Goal: Task Accomplishment & Management: Manage account settings

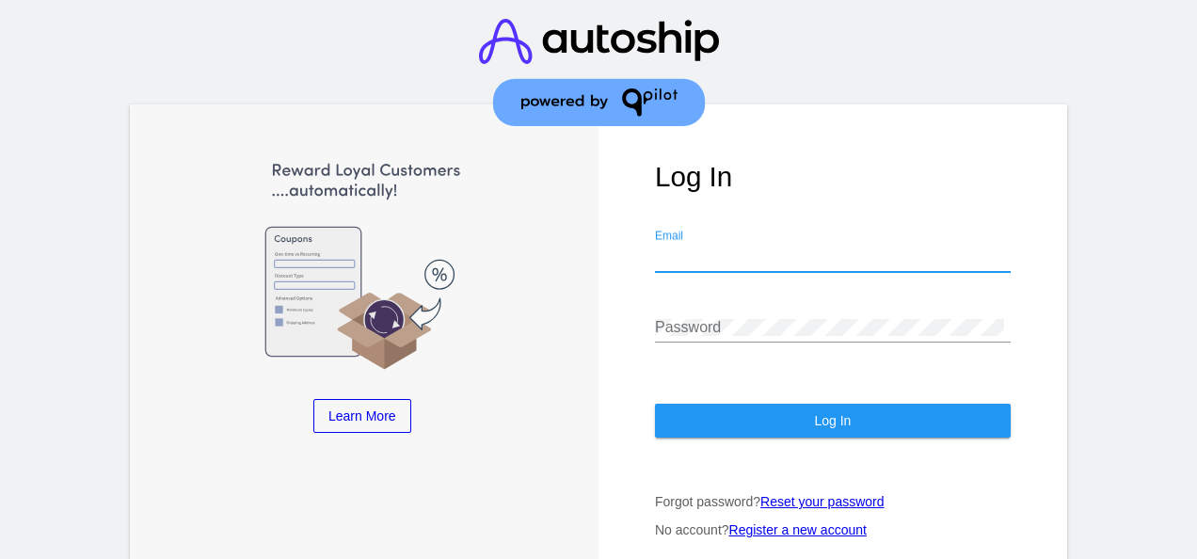
click at [729, 248] on input "Email" at bounding box center [833, 256] width 356 height 17
click at [695, 300] on div "Password" at bounding box center [833, 321] width 356 height 42
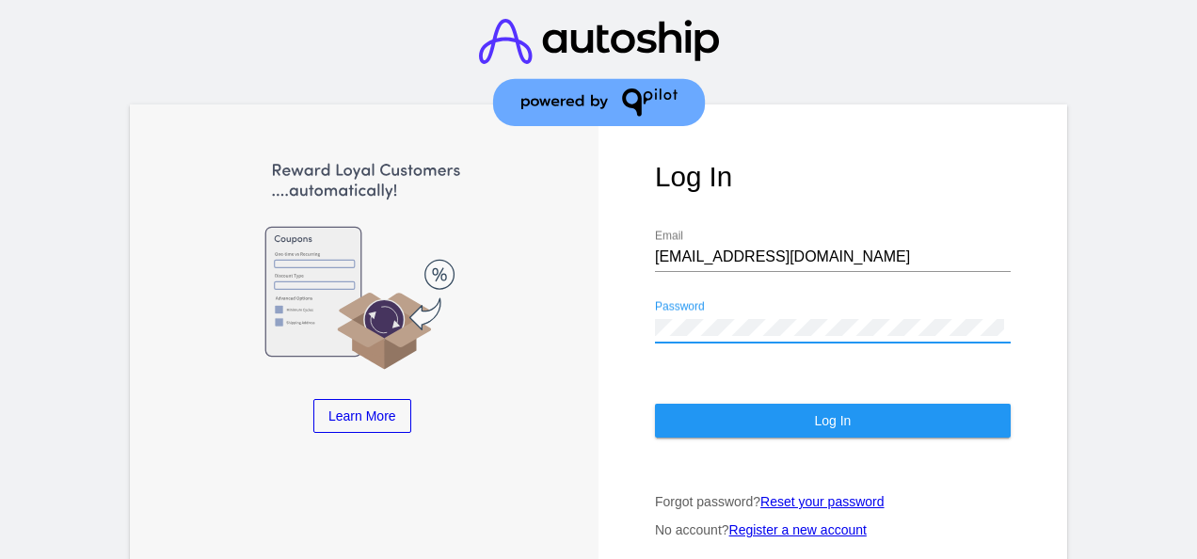
click at [720, 410] on button "Log In" at bounding box center [833, 421] width 356 height 34
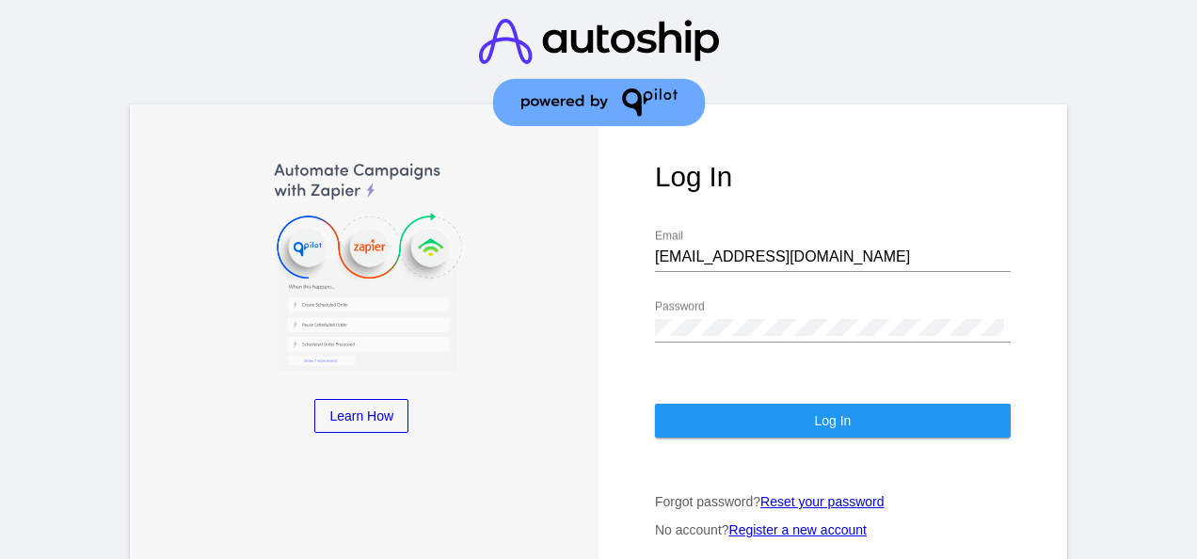
click at [860, 412] on button "Log In" at bounding box center [833, 421] width 356 height 34
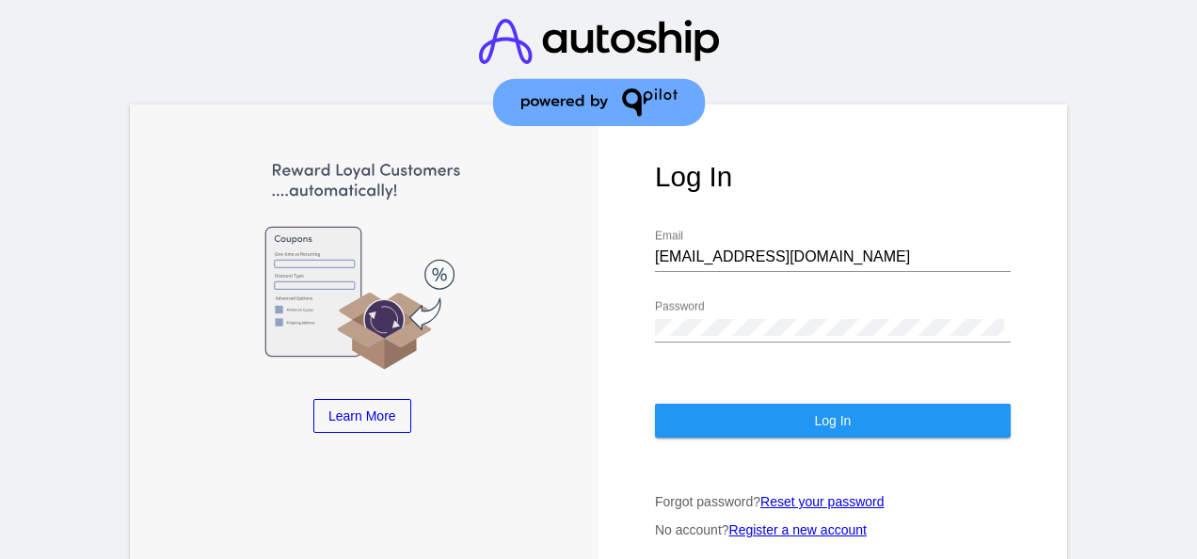
click at [830, 248] on input "[EMAIL_ADDRESS][DOMAIN_NAME]" at bounding box center [833, 256] width 356 height 17
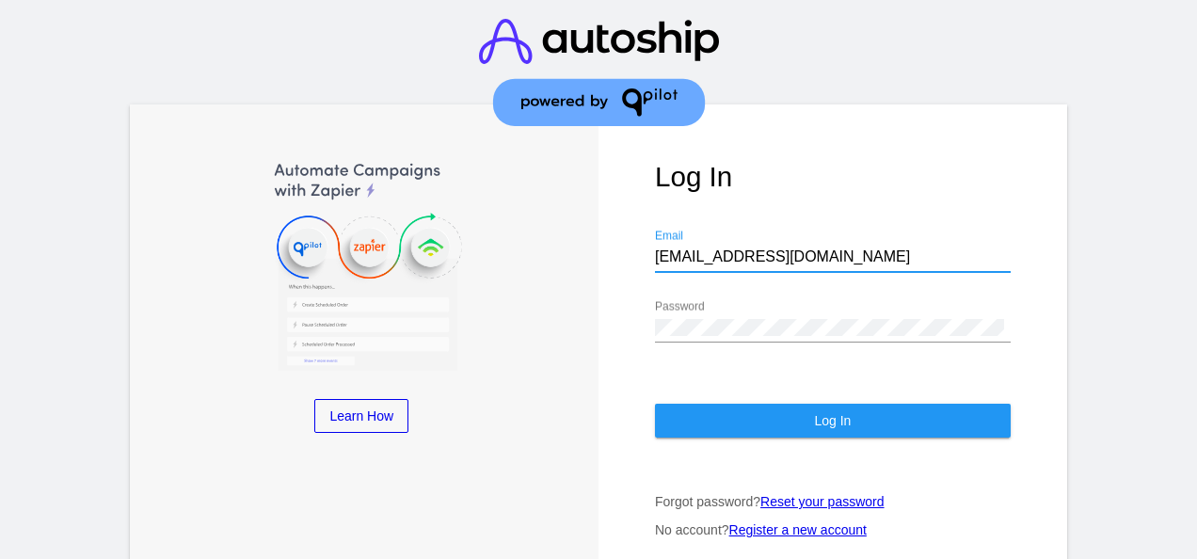
click at [684, 248] on input "[EMAIL_ADDRESS][DOMAIN_NAME]" at bounding box center [833, 256] width 356 height 17
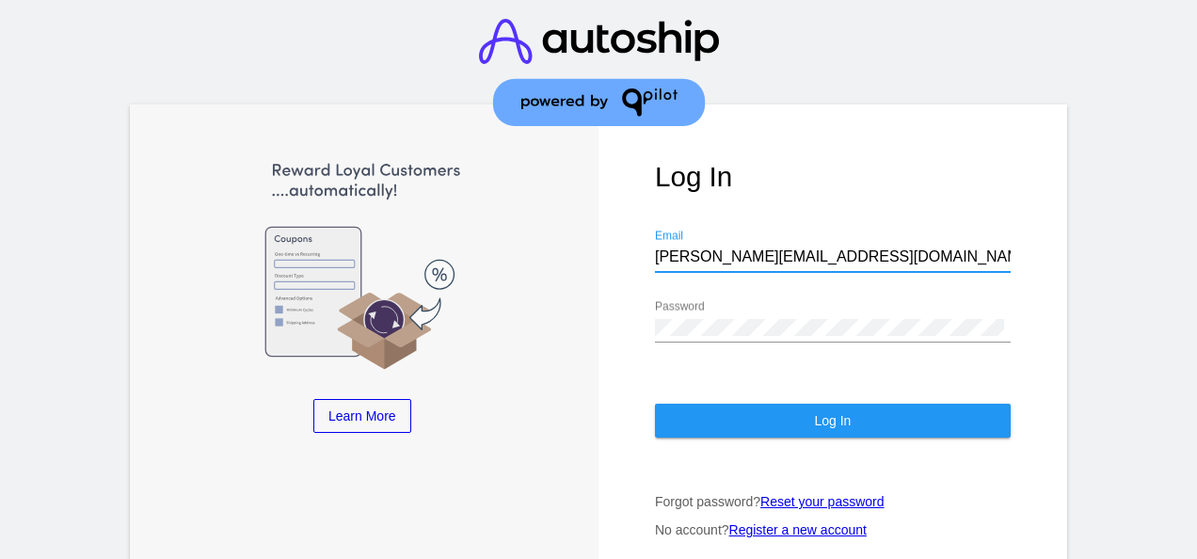
type input "[PERSON_NAME][EMAIL_ADDRESS][DOMAIN_NAME]"
click at [699, 407] on button "Log In" at bounding box center [833, 421] width 356 height 34
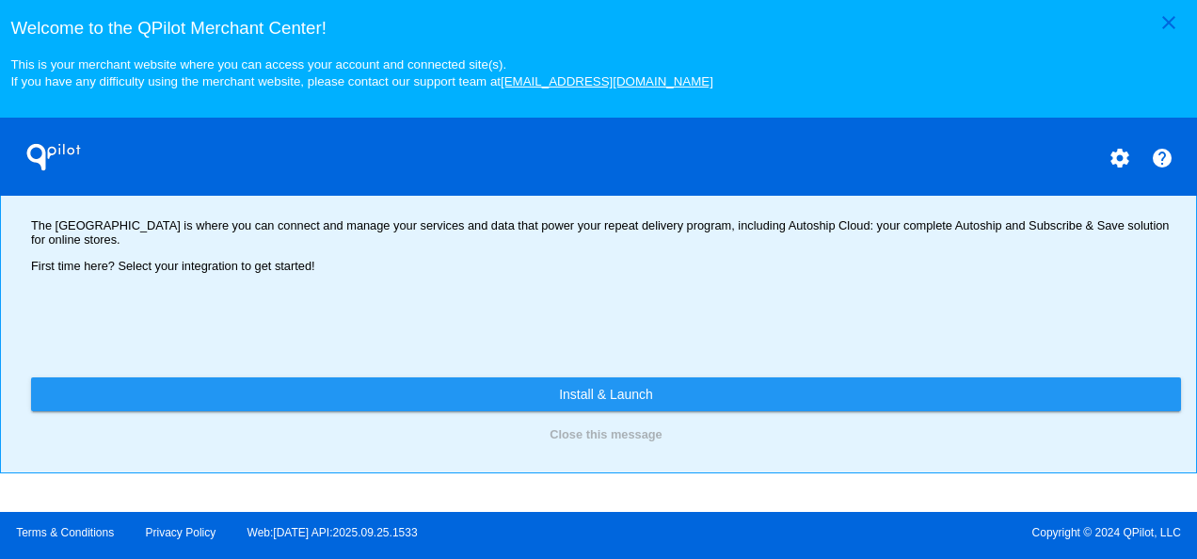
scroll to position [94, 0]
click at [1167, 18] on mat-icon "close" at bounding box center [1169, 22] width 23 height 23
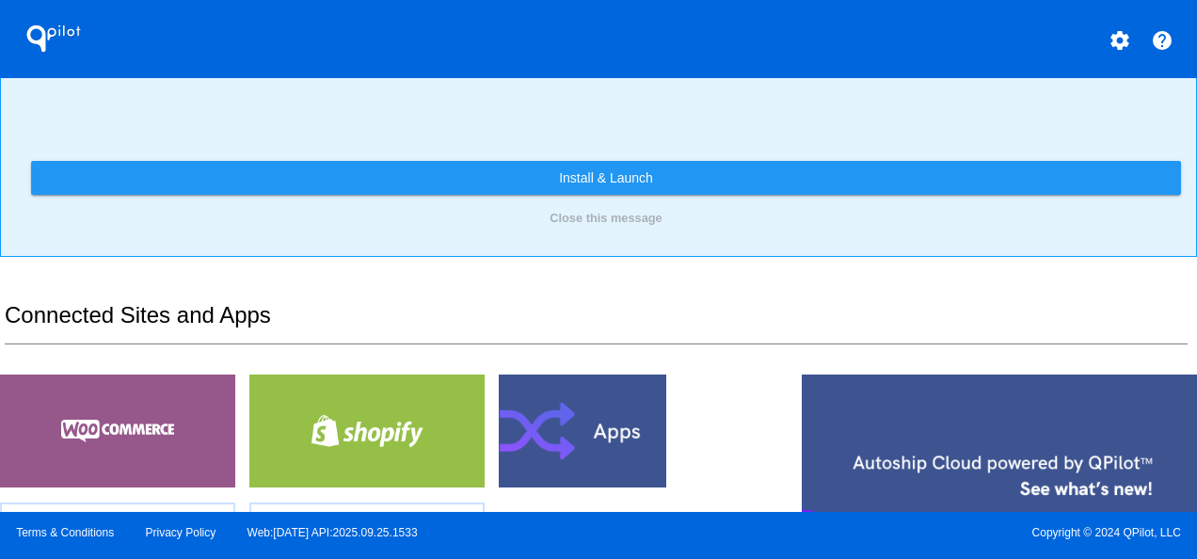
scroll to position [190, 0]
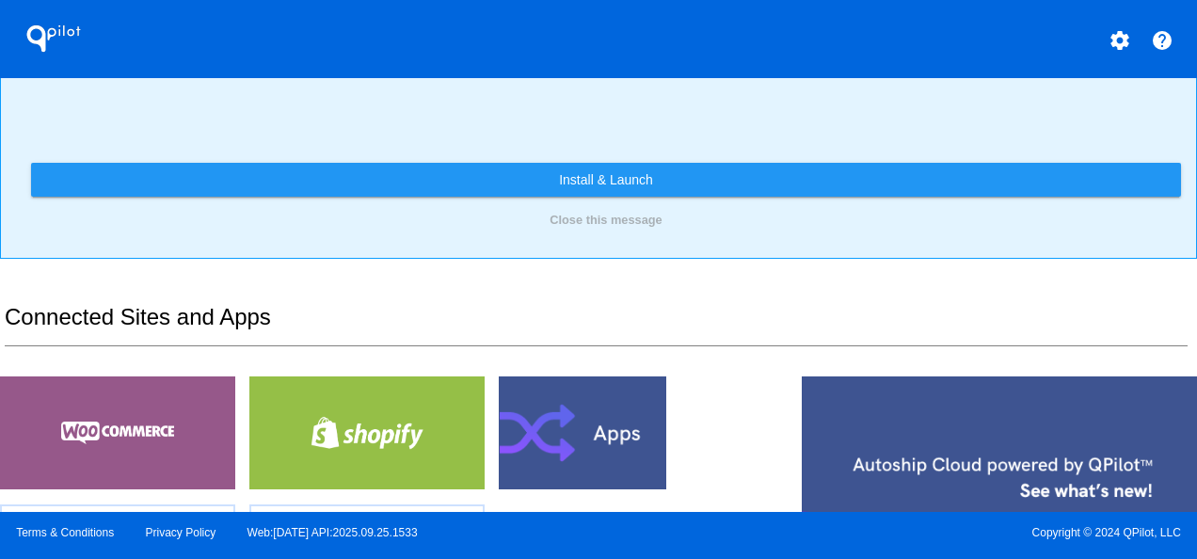
click at [1122, 39] on mat-icon "settings" at bounding box center [1120, 40] width 23 height 23
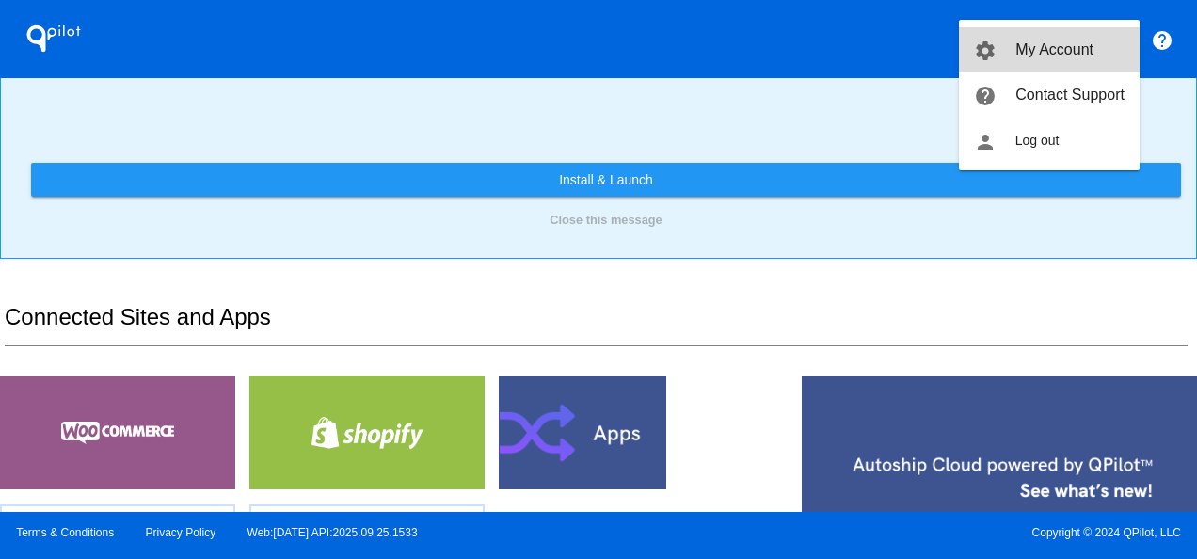
click at [1046, 49] on span "My Account" at bounding box center [1055, 49] width 78 height 16
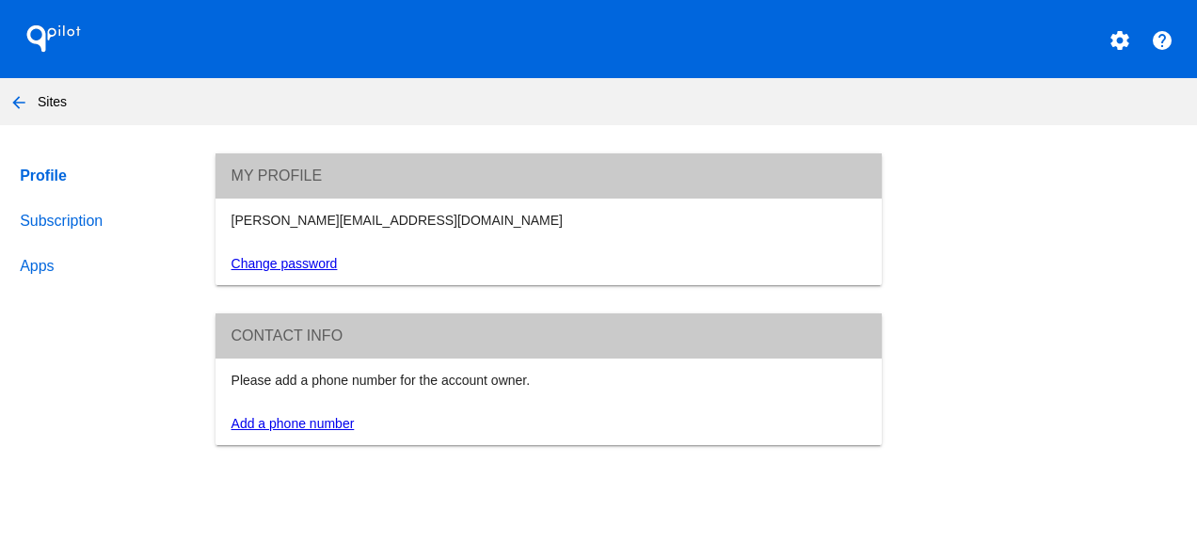
click at [58, 224] on link "Subscription" at bounding box center [100, 221] width 168 height 45
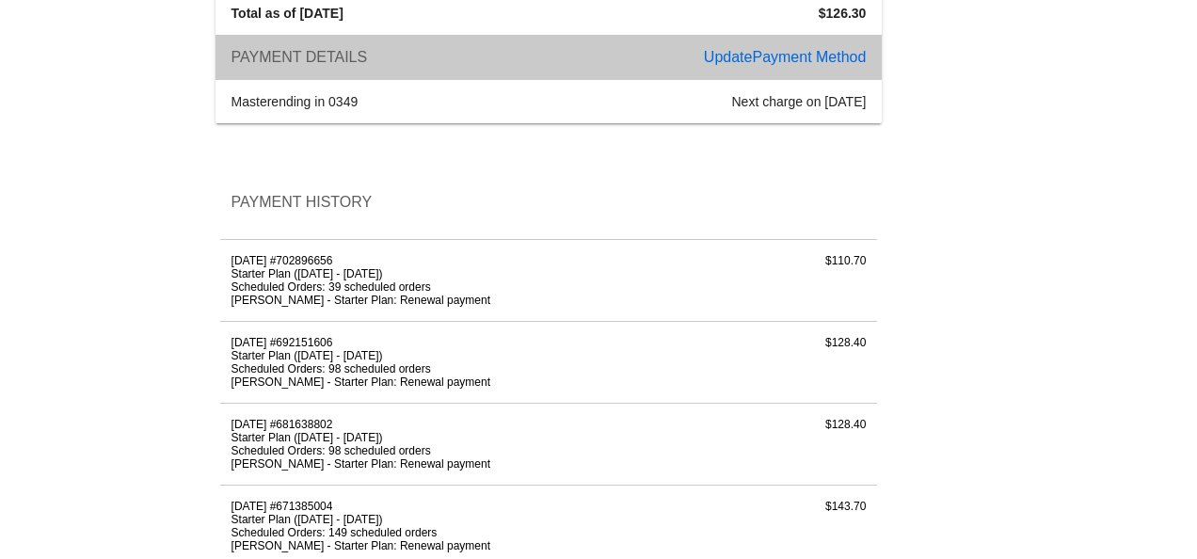
click at [424, 376] on li "Scheduled Orders: 98 scheduled orders" at bounding box center [440, 368] width 416 height 13
click at [325, 375] on li "Scheduled Orders: 98 scheduled orders" at bounding box center [440, 368] width 416 height 13
click at [322, 376] on li "Scheduled Orders: 98 scheduled orders" at bounding box center [440, 368] width 416 height 13
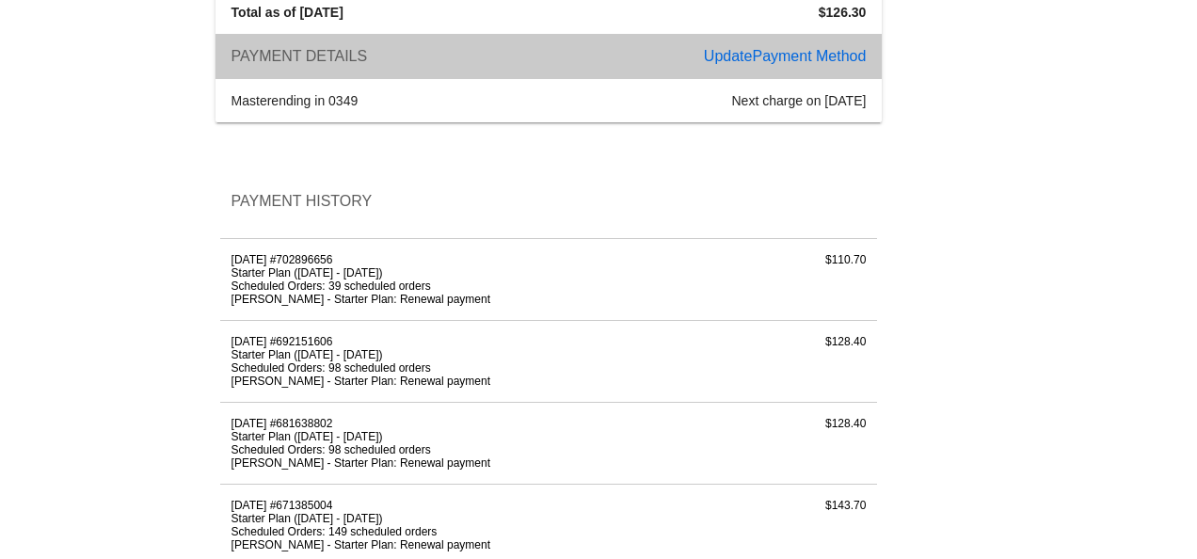
click at [827, 360] on div "$128.40" at bounding box center [767, 361] width 219 height 53
click at [843, 355] on div "$128.40" at bounding box center [767, 361] width 219 height 53
click at [840, 352] on div "$128.40" at bounding box center [767, 361] width 219 height 53
click at [840, 354] on div "$128.40" at bounding box center [767, 361] width 219 height 53
click at [378, 375] on li "Scheduled Orders: 98 scheduled orders" at bounding box center [440, 367] width 416 height 13
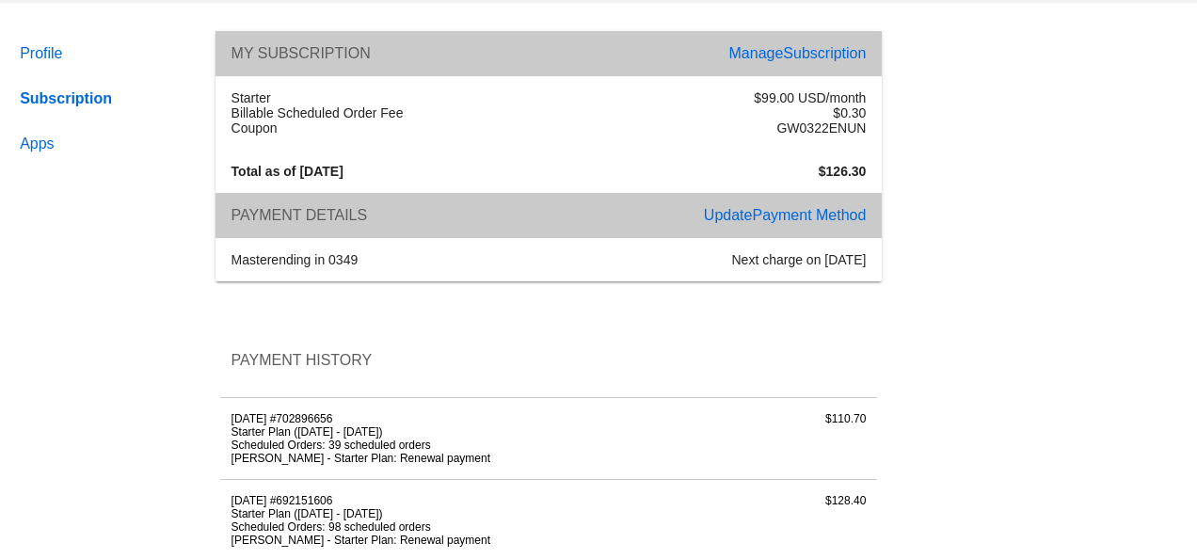
scroll to position [0, 0]
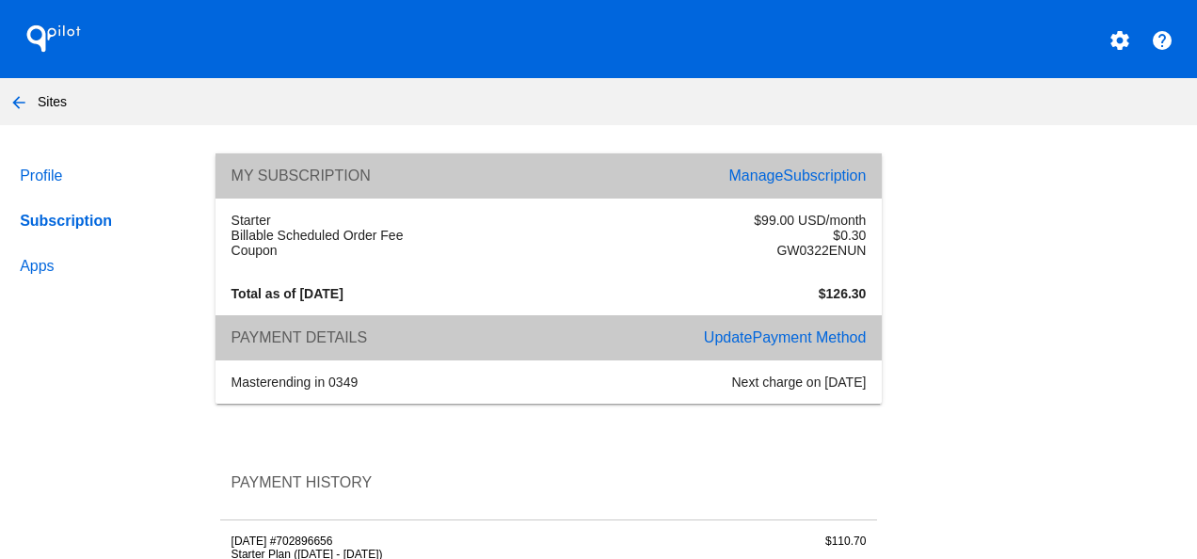
click at [723, 289] on div "$126.30" at bounding box center [713, 293] width 328 height 15
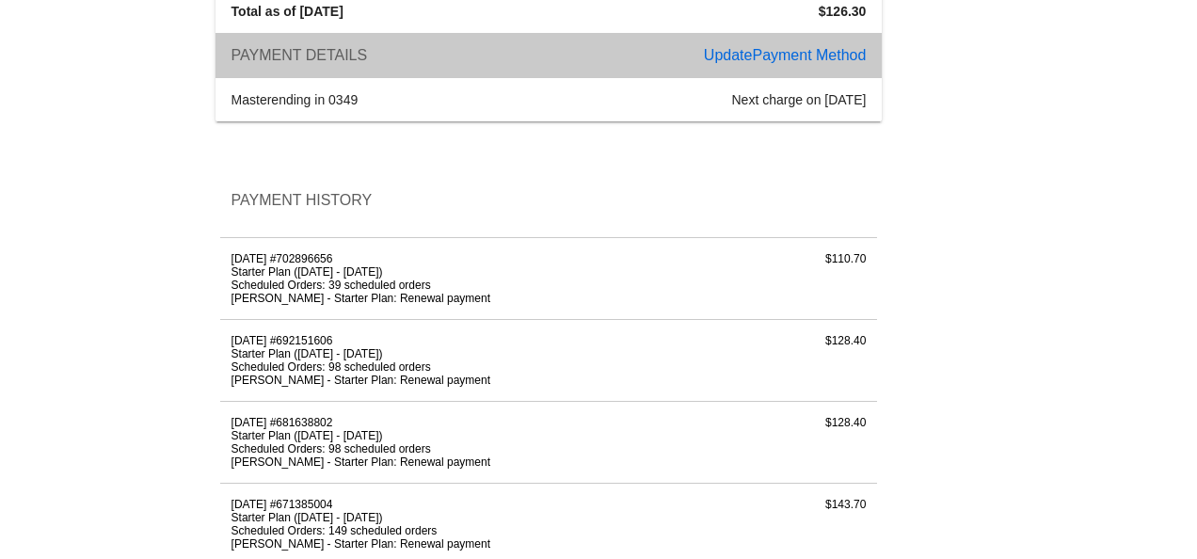
scroll to position [282, 0]
click at [316, 58] on span "Payment Details" at bounding box center [300, 55] width 136 height 16
click at [273, 104] on div "master ending in 0349" at bounding box center [384, 99] width 328 height 15
click at [281, 50] on span "Payment Details" at bounding box center [300, 55] width 136 height 16
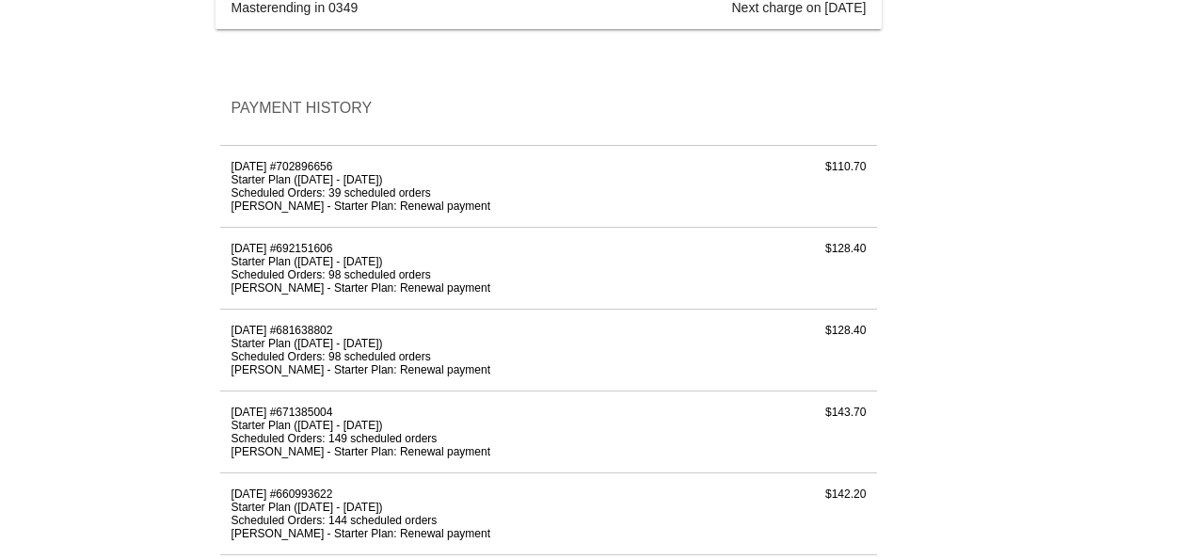
scroll to position [376, 0]
